Goal: Check status

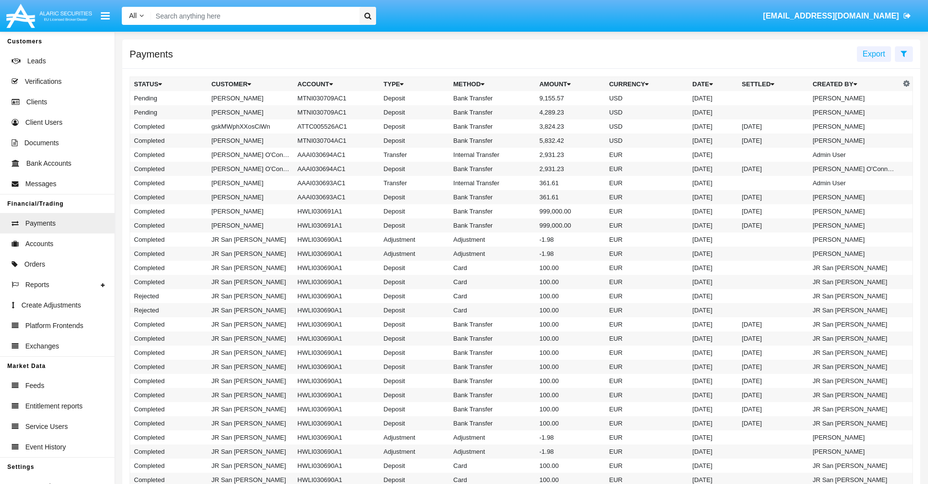
click at [904, 53] on icon at bounding box center [904, 54] width 6 height 8
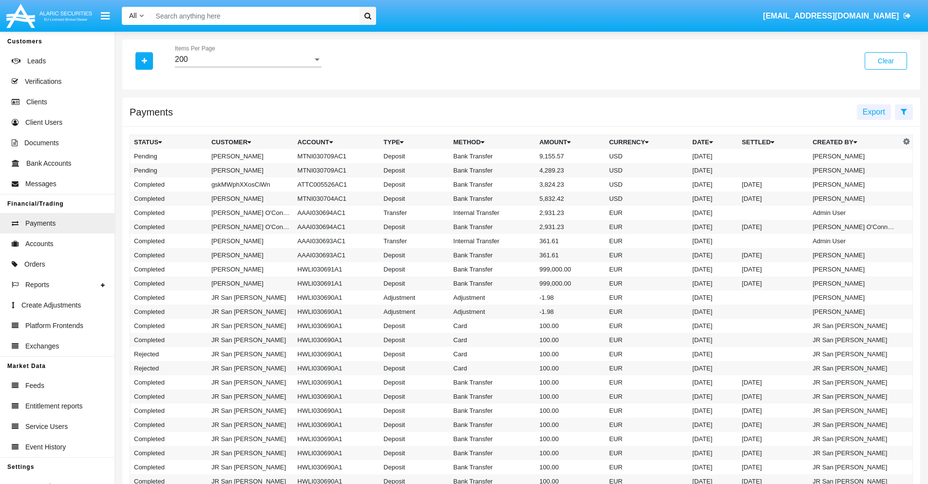
click at [248, 59] on div "200" at bounding box center [244, 59] width 138 height 9
click at [248, 67] on span "10" at bounding box center [248, 66] width 147 height 23
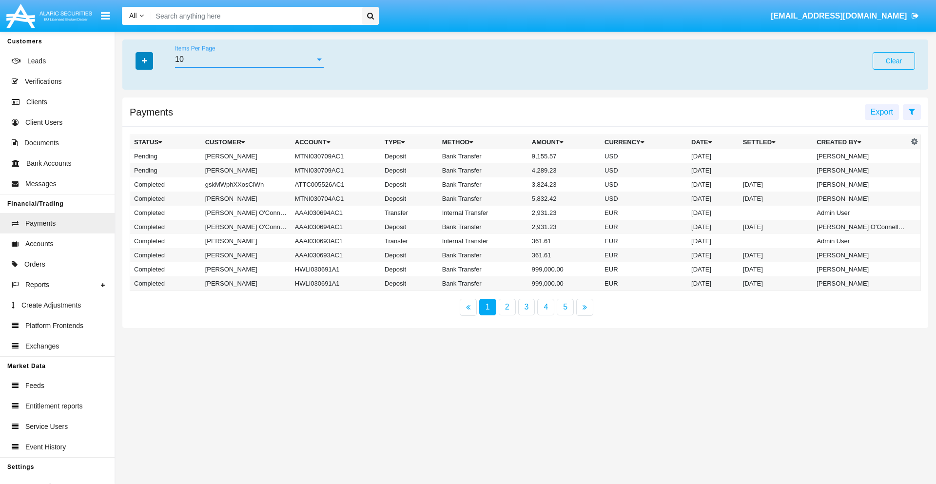
click at [144, 60] on icon "button" at bounding box center [144, 60] width 5 height 7
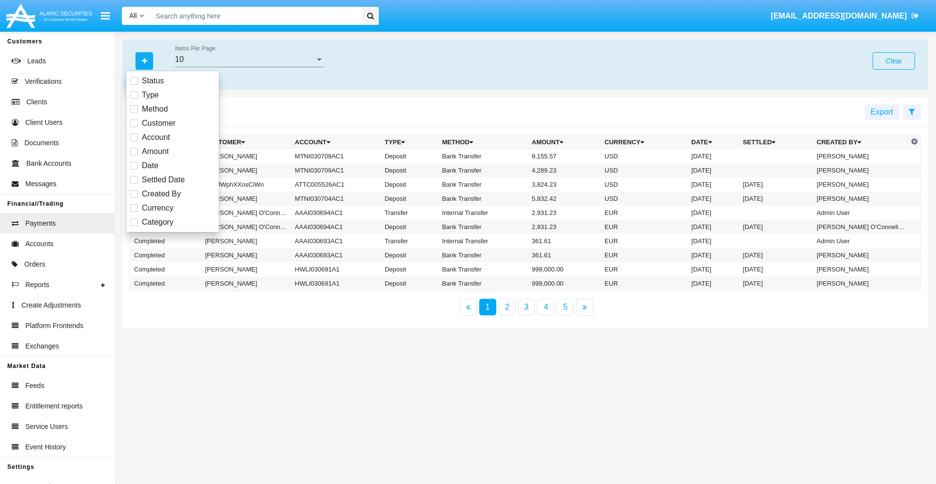
click at [153, 81] on span "Status" at bounding box center [153, 81] width 22 height 12
click at [134, 85] on input "Status" at bounding box center [134, 85] width 0 height 0
checkbox input "true"
click at [144, 60] on icon "button" at bounding box center [144, 60] width 5 height 7
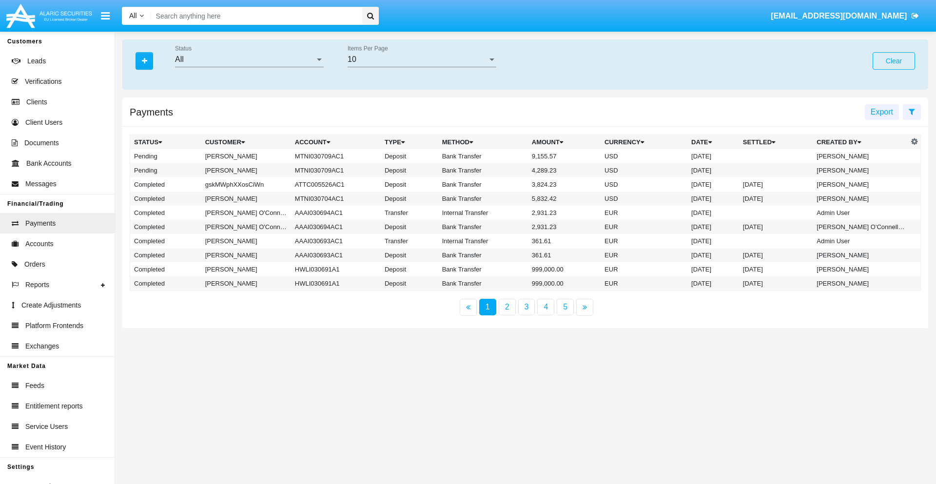
click at [249, 59] on div "All" at bounding box center [245, 59] width 140 height 9
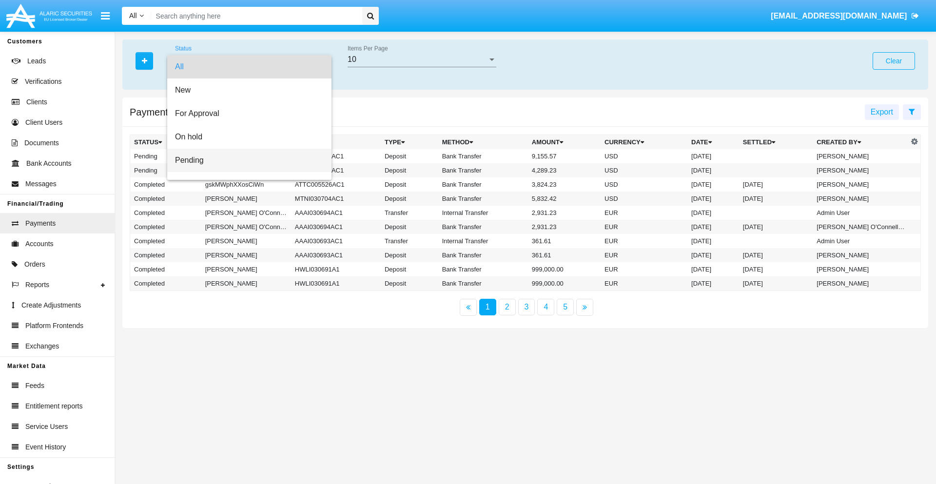
click at [245, 160] on span "Pending" at bounding box center [249, 160] width 149 height 23
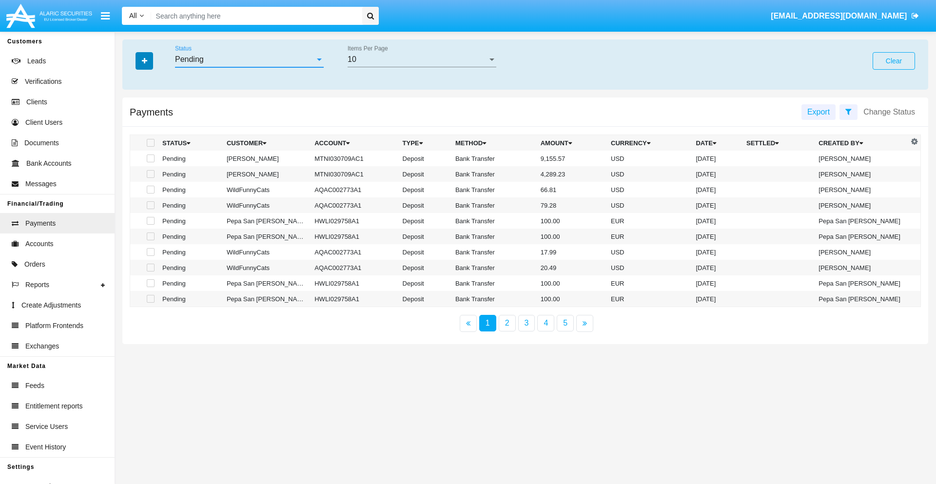
click at [144, 60] on icon "button" at bounding box center [144, 60] width 5 height 7
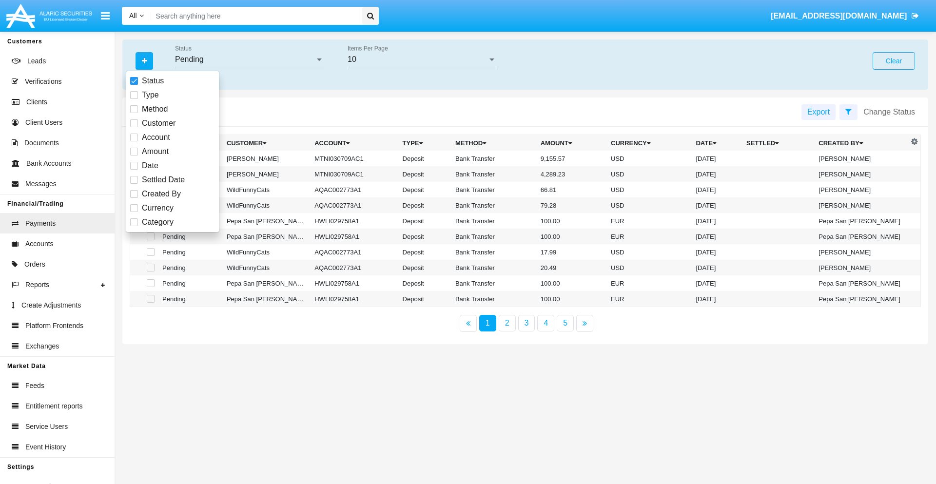
click at [154, 109] on span "Method" at bounding box center [155, 109] width 26 height 12
click at [134, 113] on input "Method" at bounding box center [134, 113] width 0 height 0
checkbox input "true"
click at [144, 60] on icon "button" at bounding box center [144, 60] width 5 height 7
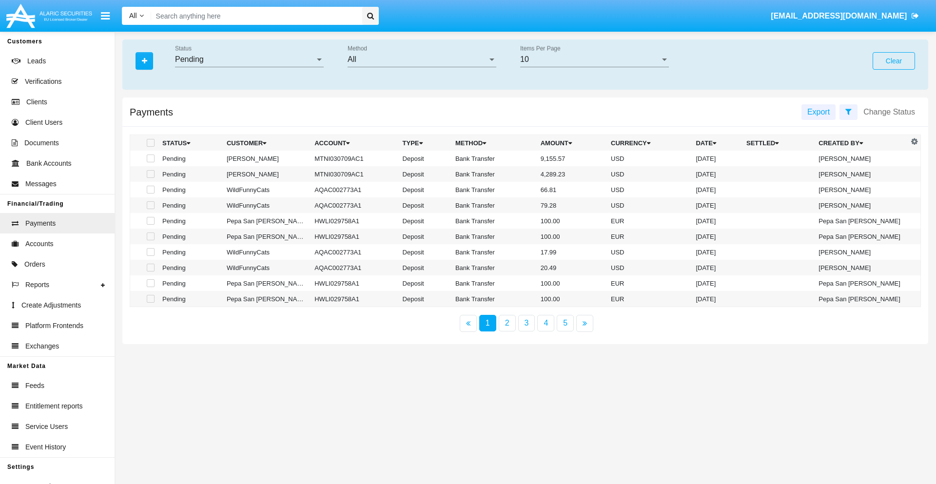
click at [421, 59] on div "All" at bounding box center [417, 59] width 140 height 9
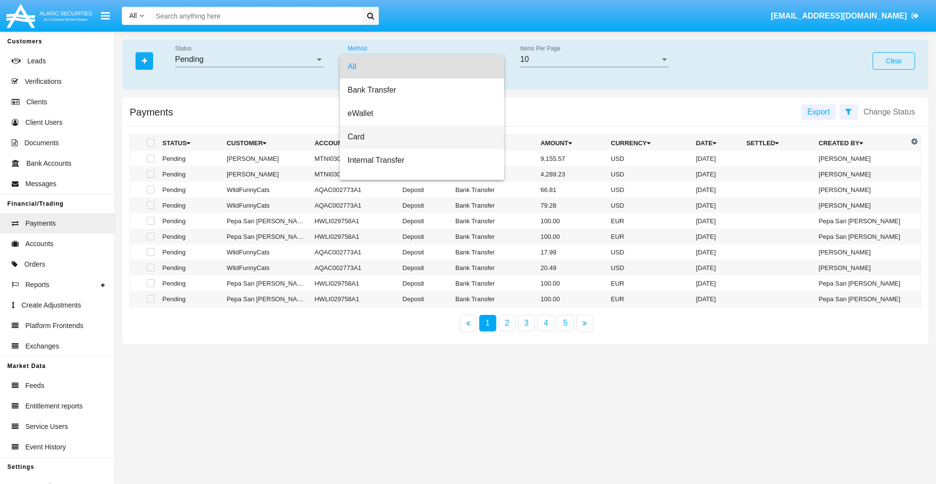
click at [418, 137] on span "Card" at bounding box center [421, 136] width 149 height 23
